Goal: Register for event/course

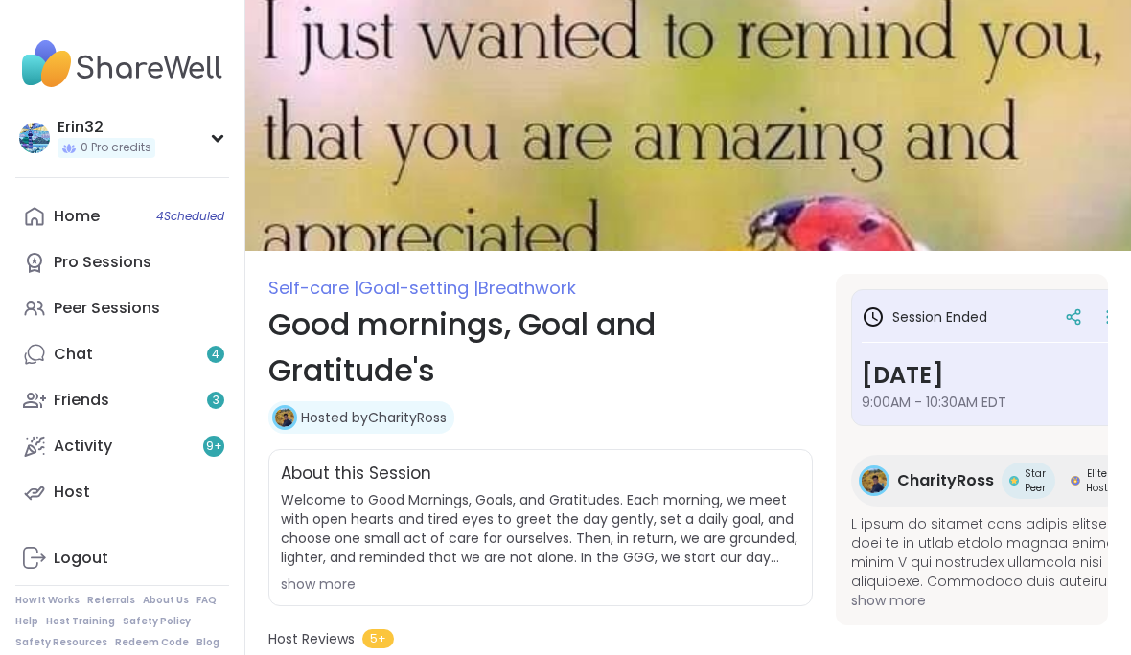
click at [204, 177] on div at bounding box center [122, 177] width 214 height 1
click at [196, 227] on link "Home 4 Scheduled" at bounding box center [122, 217] width 214 height 46
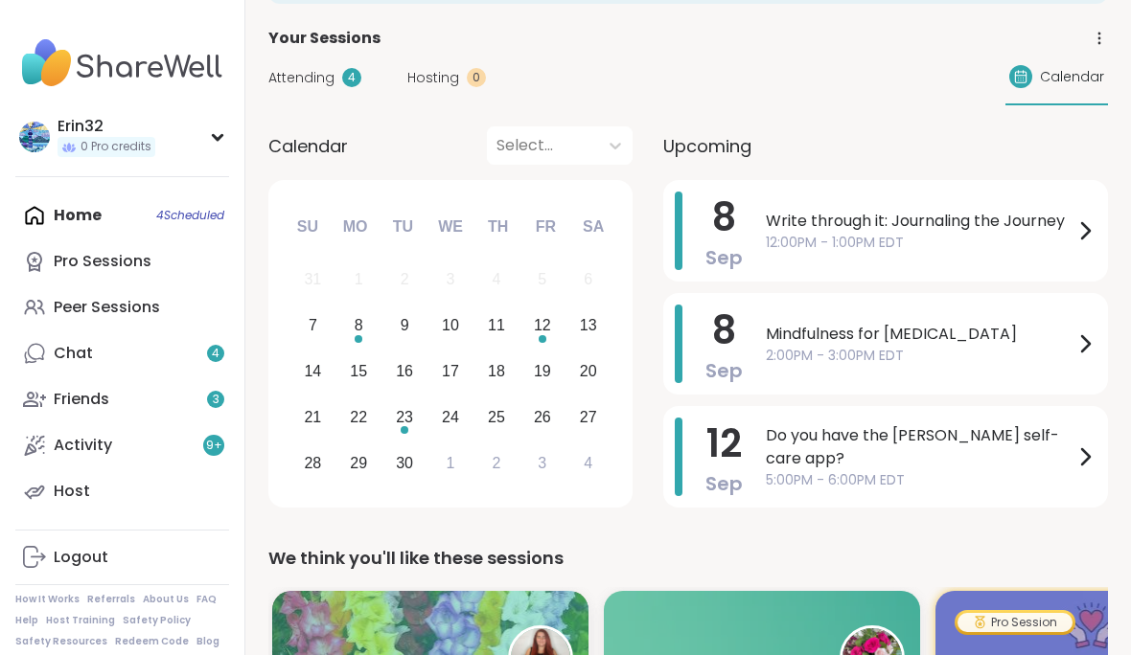
scroll to position [97, 0]
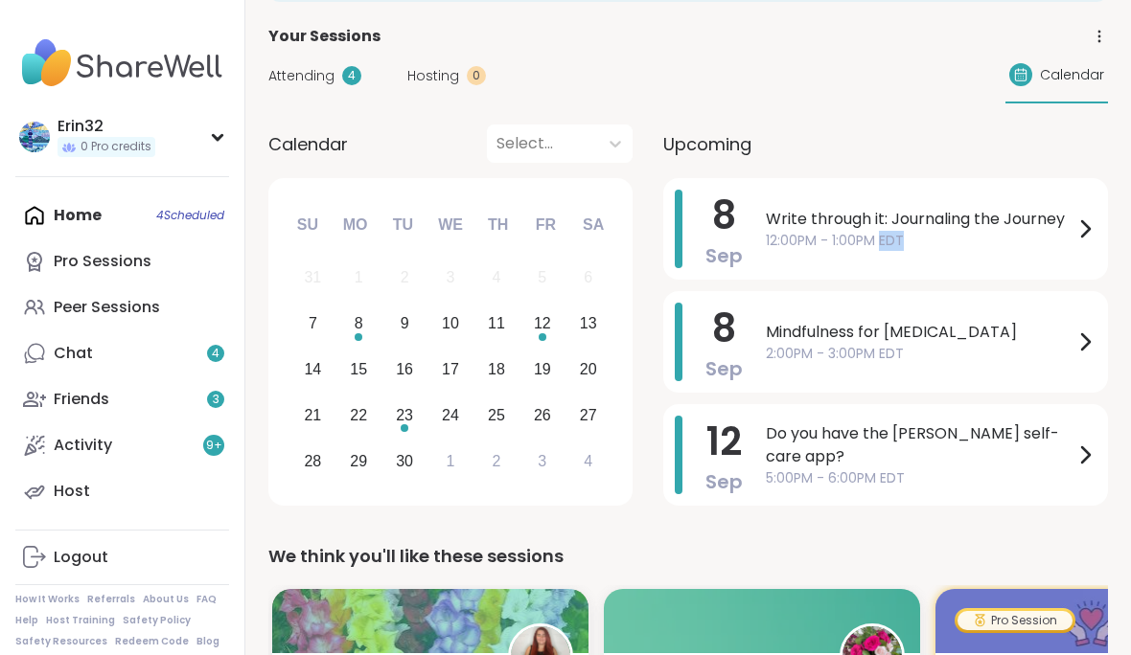
click at [1011, 236] on span "12:00PM - 1:00PM EDT" at bounding box center [920, 242] width 308 height 20
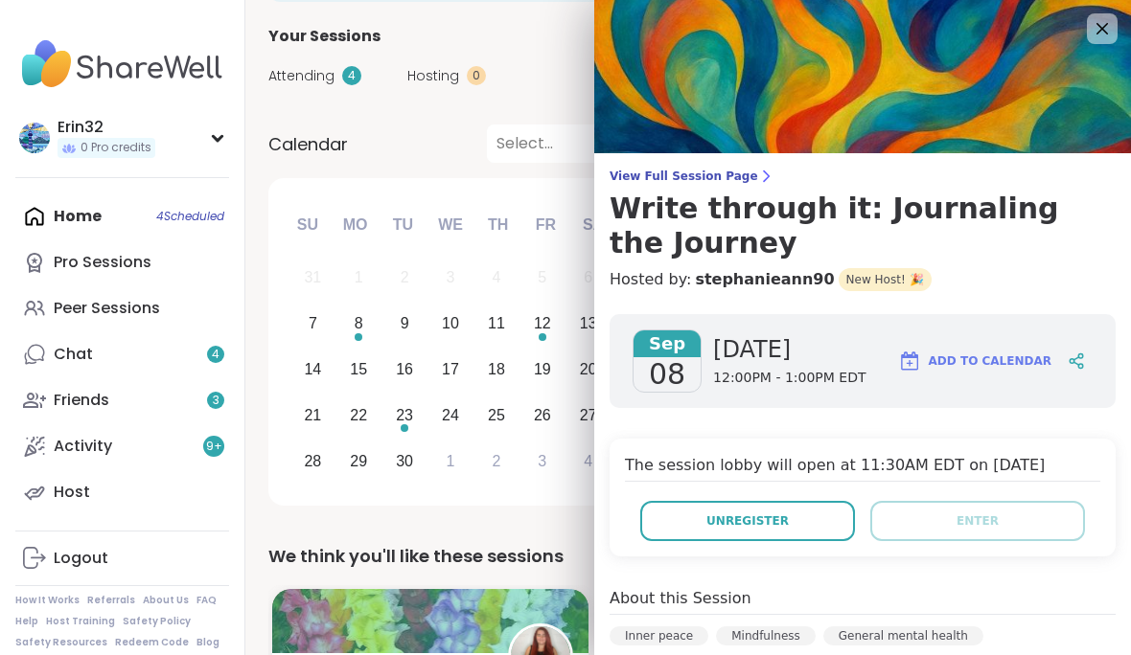
click at [770, 518] on span "Unregister" at bounding box center [747, 521] width 82 height 17
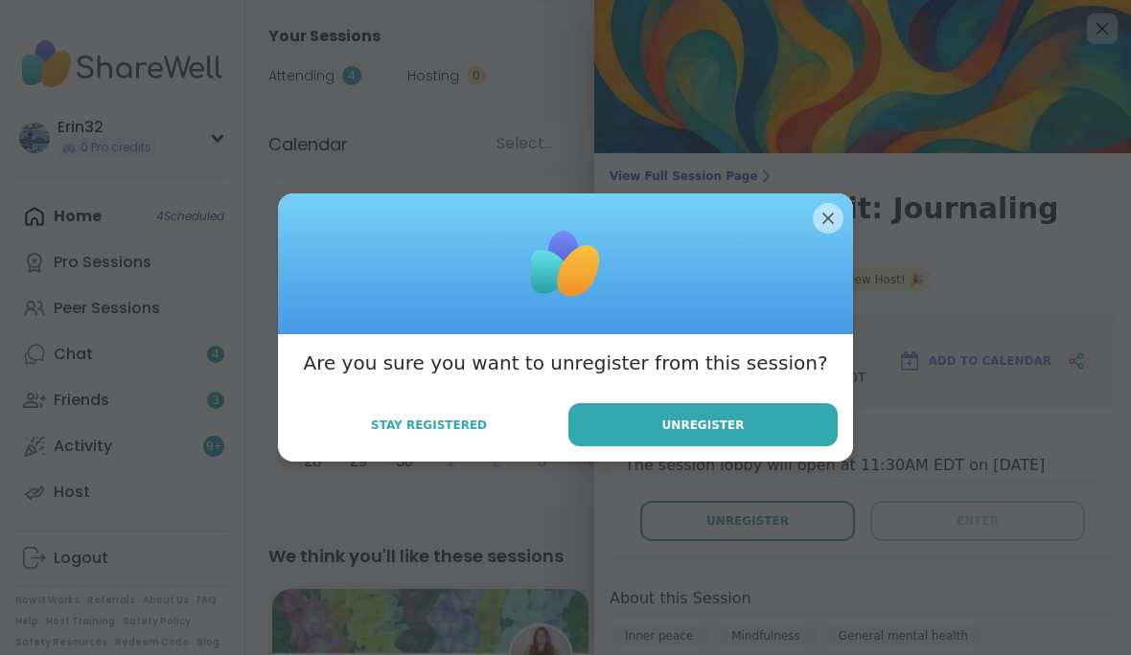
click at [793, 447] on button "Unregister" at bounding box center [702, 424] width 269 height 43
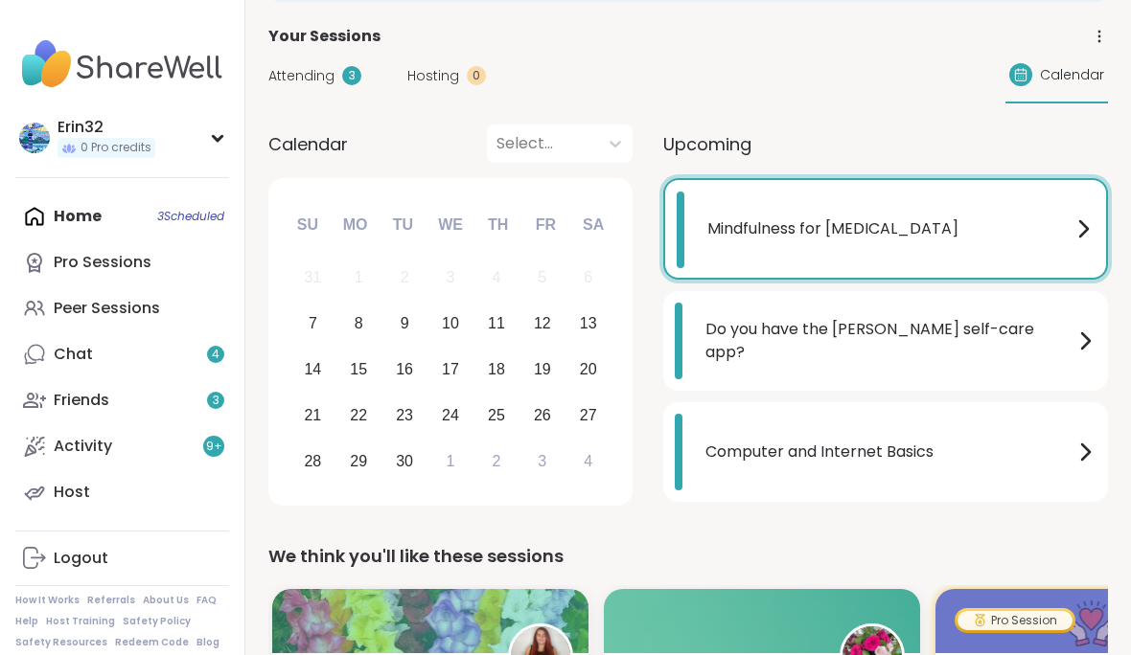
click at [1049, 234] on span "Mindfulness for [MEDICAL_DATA]" at bounding box center [889, 229] width 364 height 23
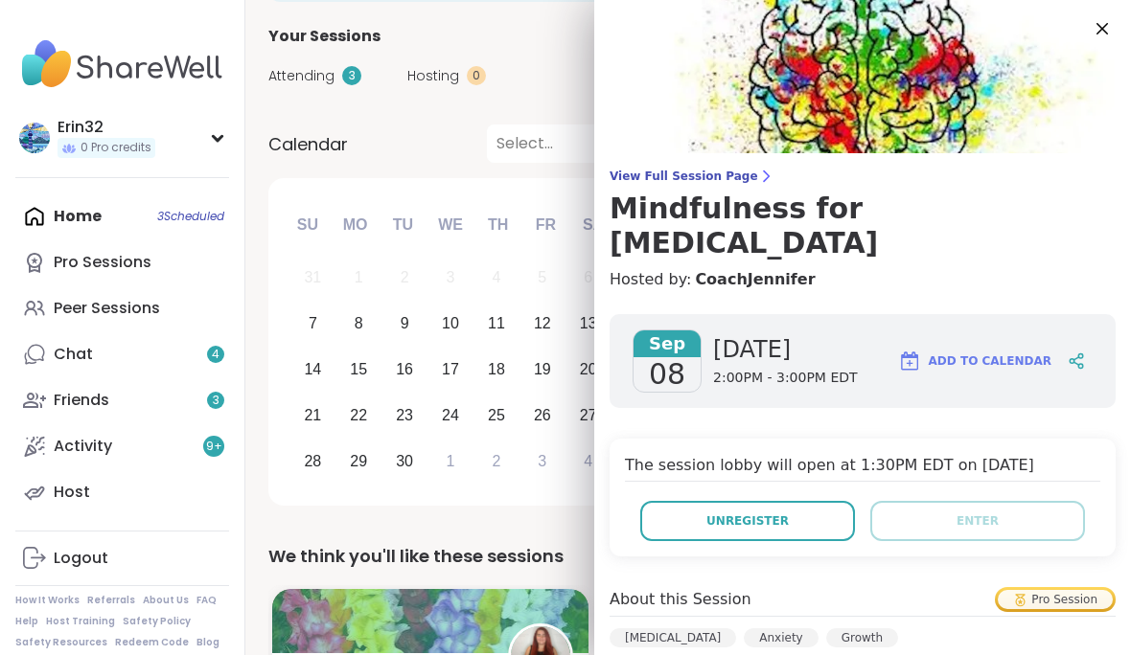
click at [816, 501] on button "Unregister" at bounding box center [747, 521] width 215 height 40
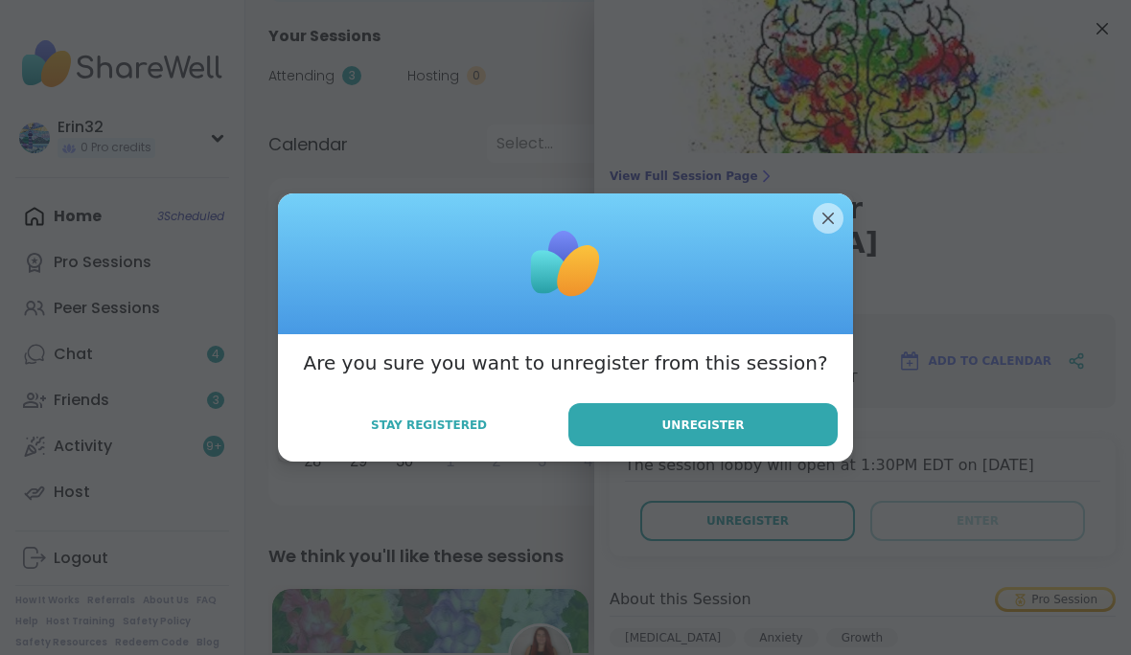
click at [812, 447] on button "Unregister" at bounding box center [702, 424] width 269 height 43
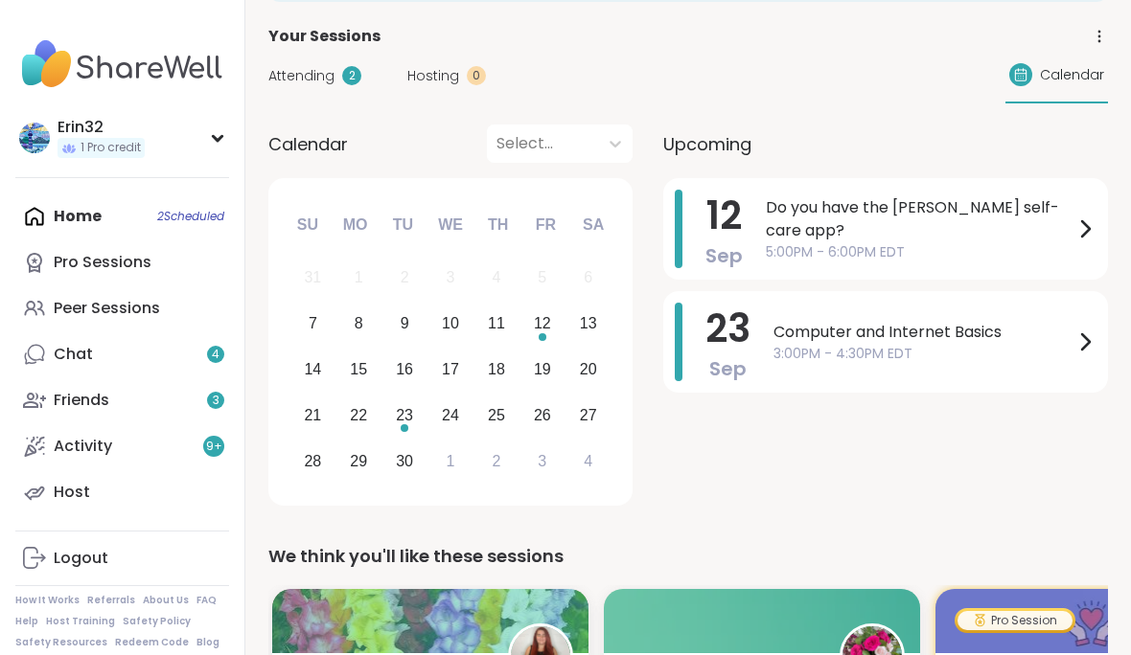
click at [143, 317] on div "Peer Sessions" at bounding box center [107, 308] width 106 height 21
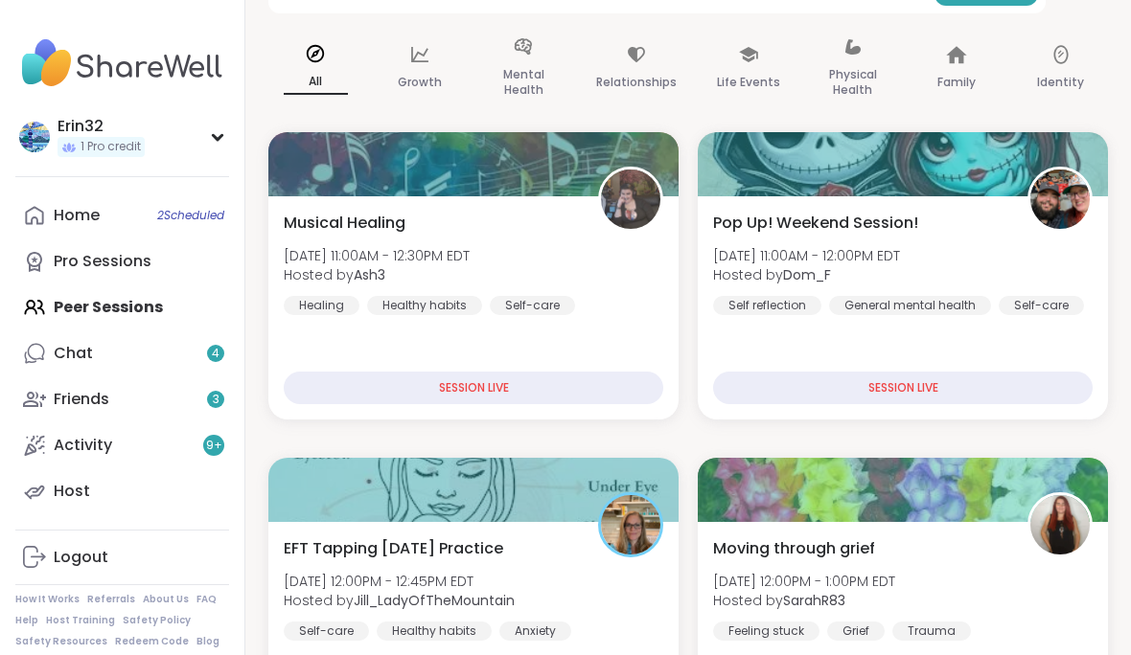
scroll to position [239, 0]
click at [520, 53] on icon at bounding box center [523, 46] width 21 height 21
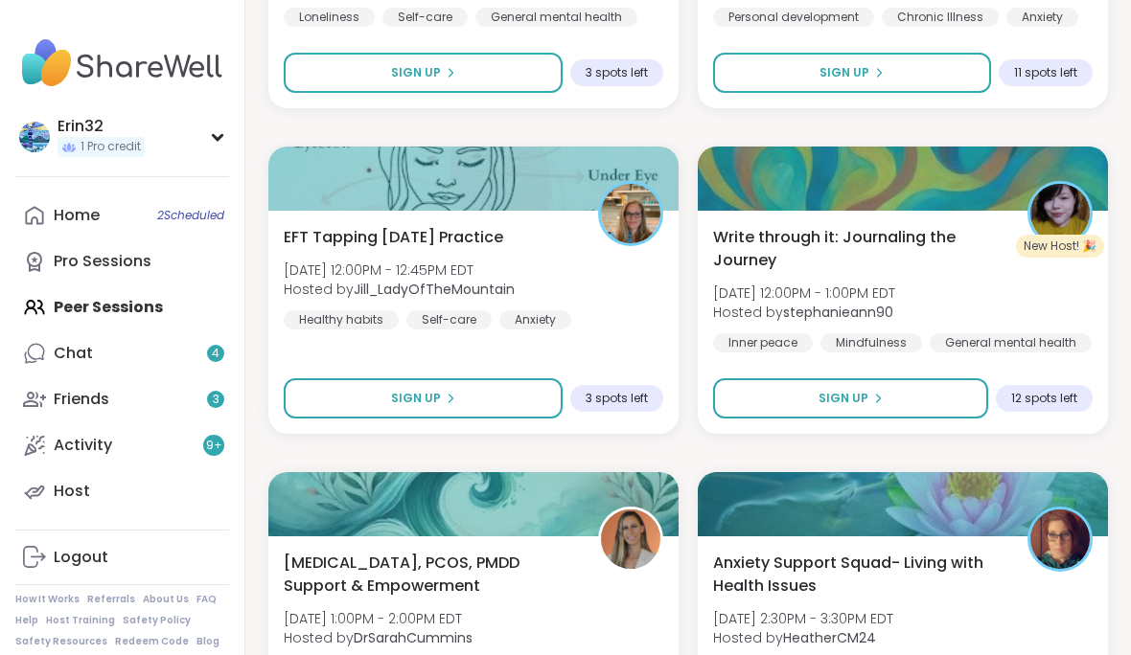
scroll to position [3850, 0]
click at [956, 395] on button "Sign Up" at bounding box center [850, 399] width 275 height 40
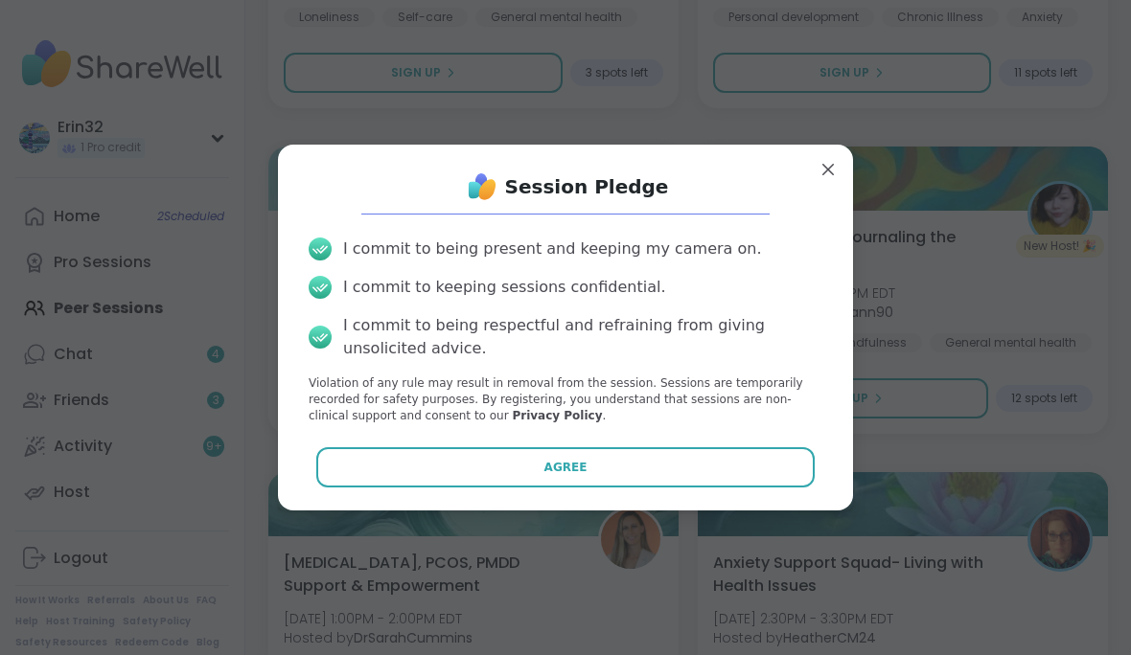
click at [780, 488] on button "Agree" at bounding box center [565, 468] width 499 height 40
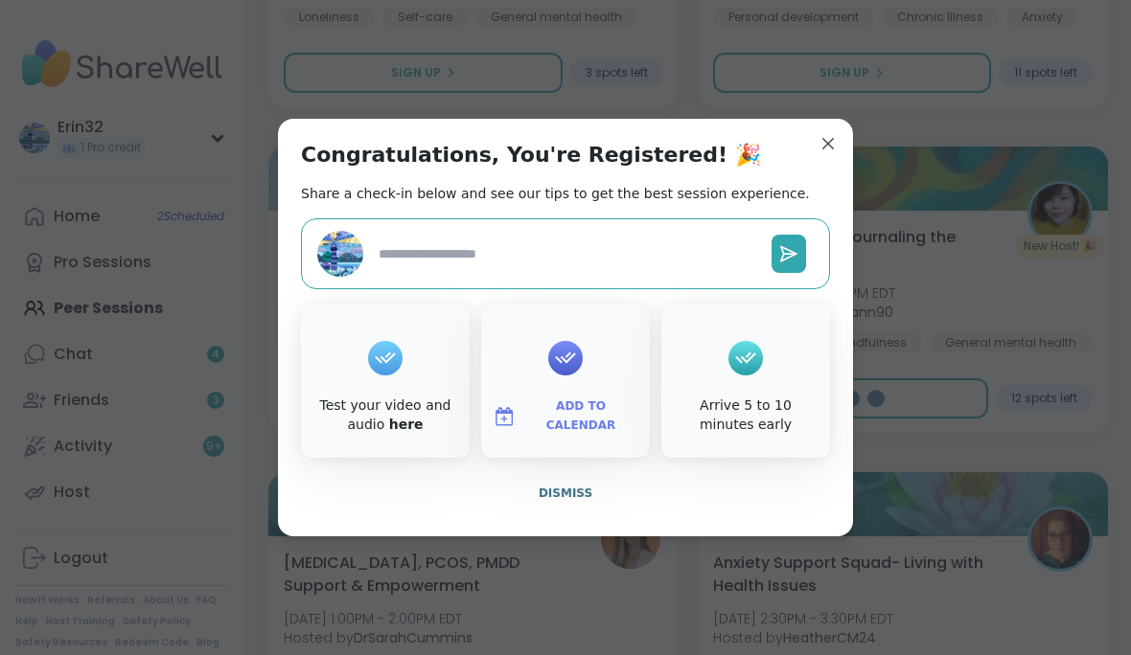
type textarea "*"
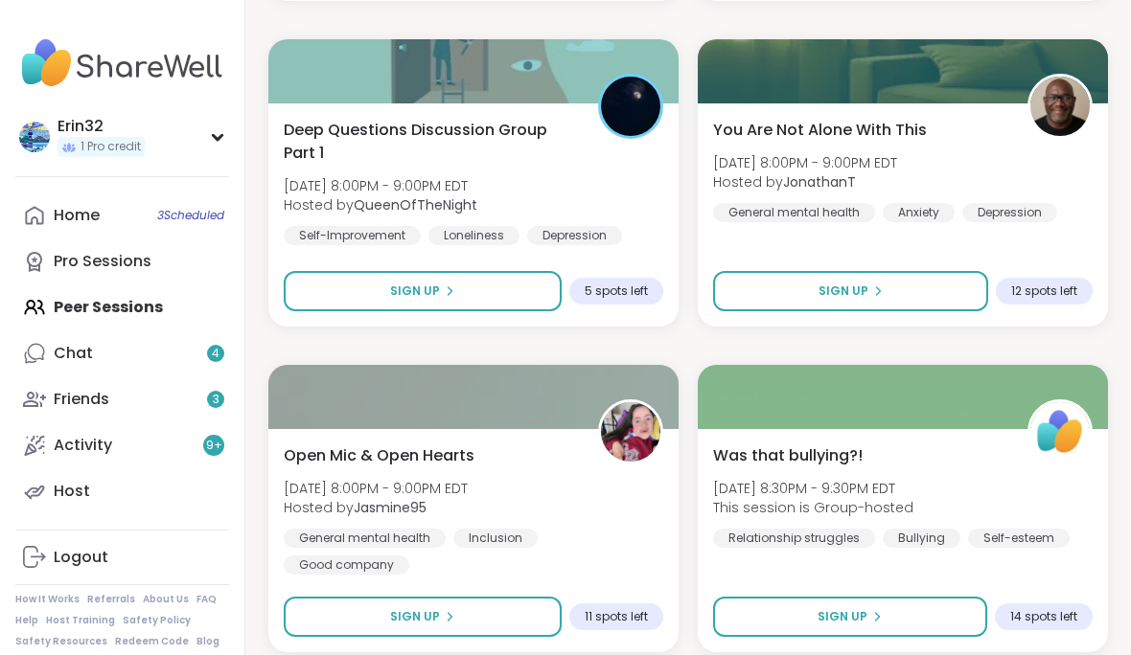
scroll to position [5587, 0]
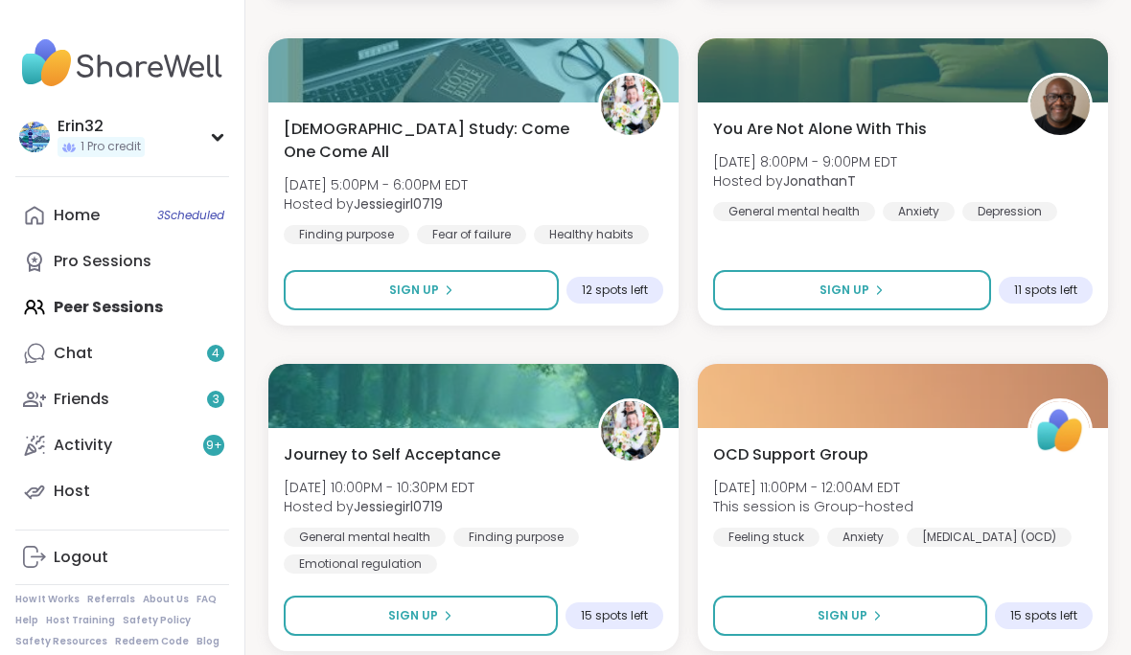
scroll to position [11450, 0]
click at [964, 405] on div at bounding box center [903, 397] width 410 height 64
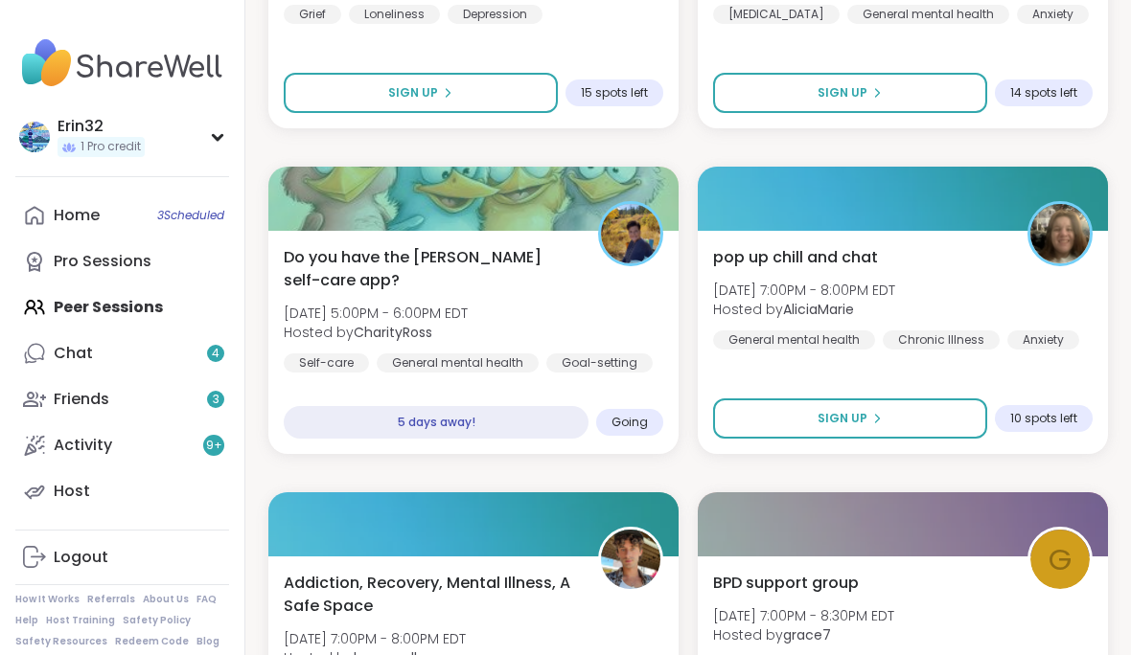
scroll to position [16861, 0]
click at [516, 431] on div "5 days away!" at bounding box center [436, 422] width 305 height 33
click at [625, 381] on div "Do you have the [PERSON_NAME] self-care app? [DATE] 5:00PM - 6:00PM EDT Hosted …" at bounding box center [473, 342] width 410 height 223
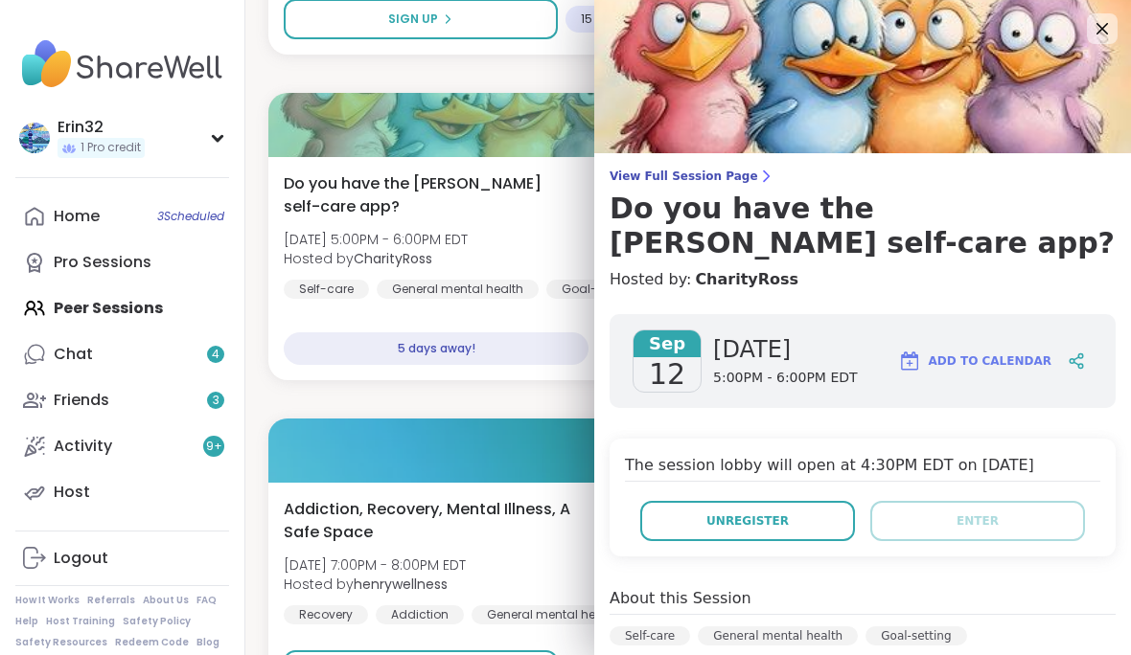
scroll to position [16936, 0]
click at [1082, 16] on img at bounding box center [862, 76] width 537 height 153
click at [1092, 29] on icon at bounding box center [1102, 28] width 23 height 23
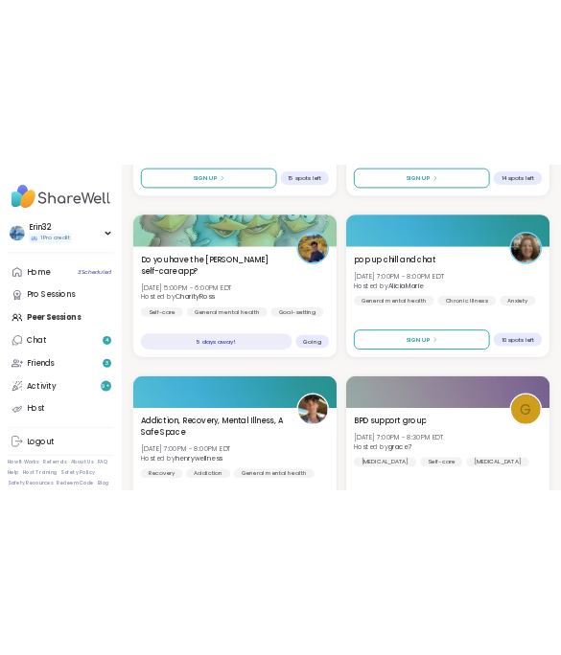
scroll to position [28471, 0]
